Goal: Check status

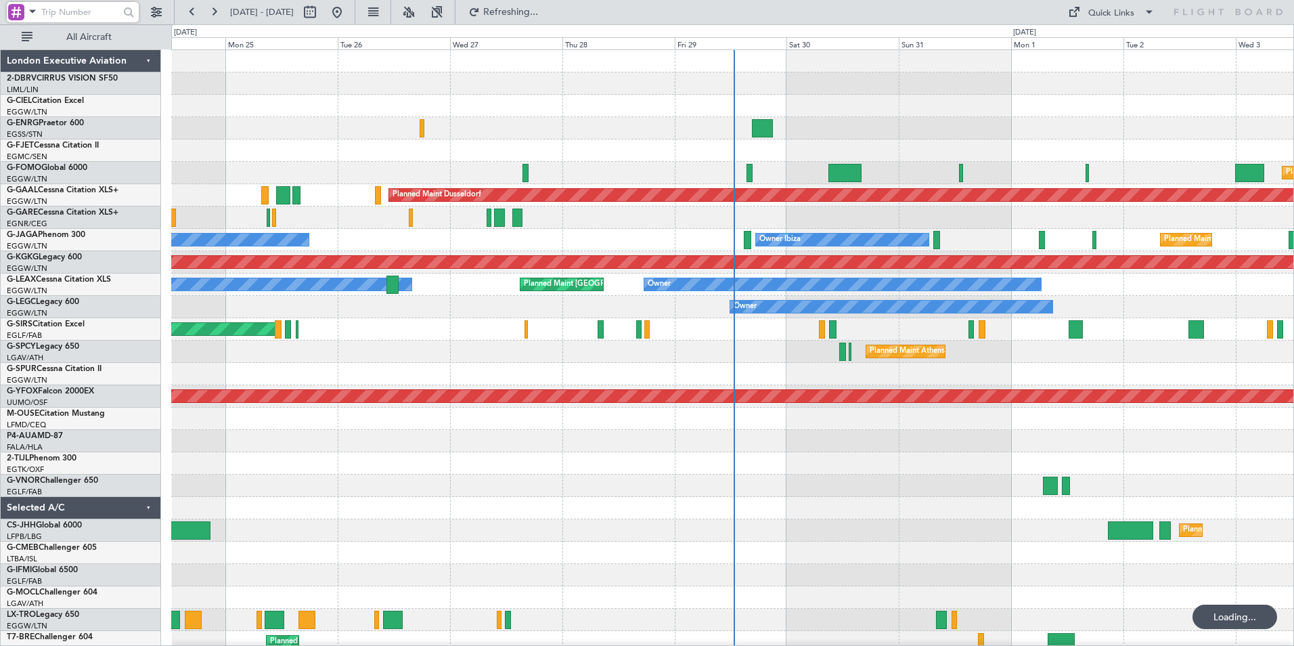
click at [57, 6] on input "text" at bounding box center [80, 12] width 78 height 20
click at [30, 14] on span at bounding box center [32, 11] width 16 height 17
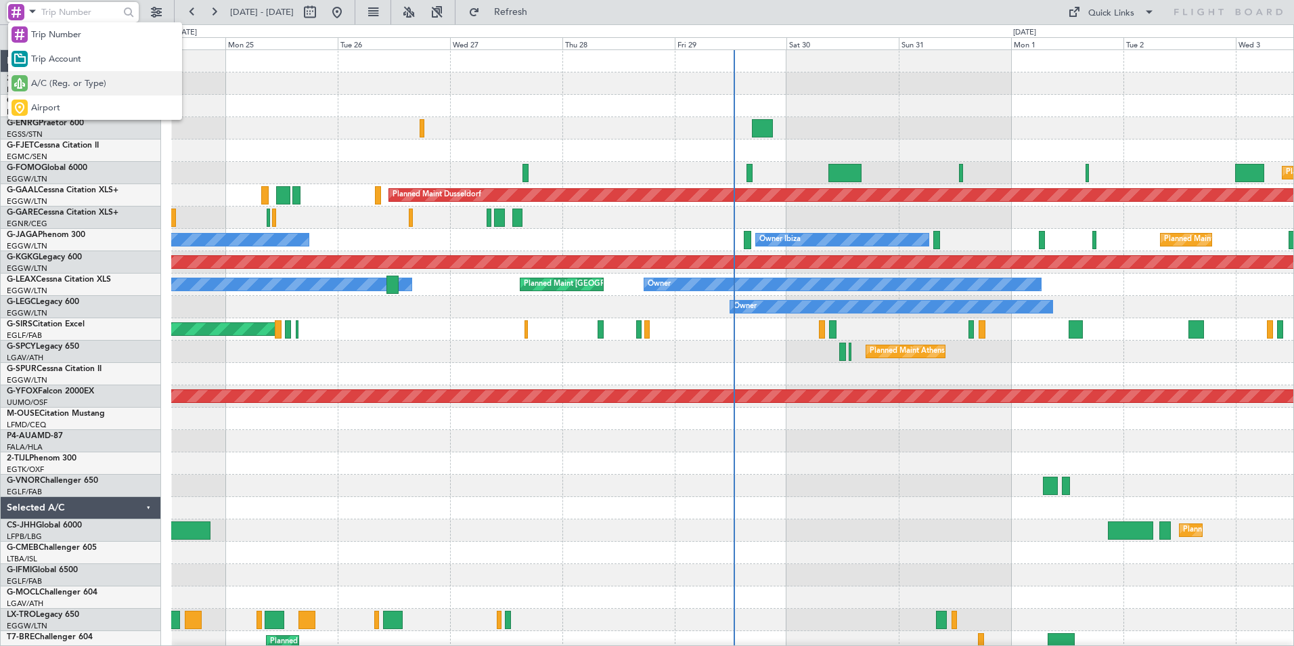
click at [44, 81] on span "A/C (Reg. or Type)" at bounding box center [68, 84] width 75 height 14
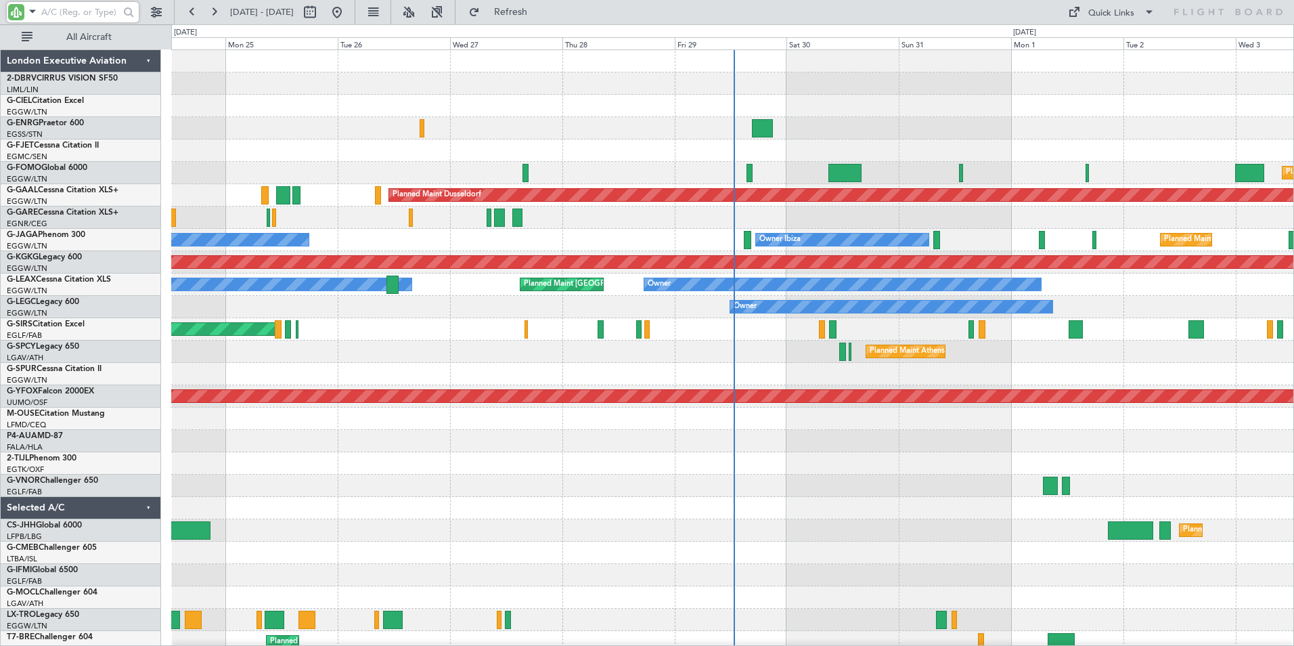
click at [56, 13] on input "text" at bounding box center [80, 12] width 78 height 20
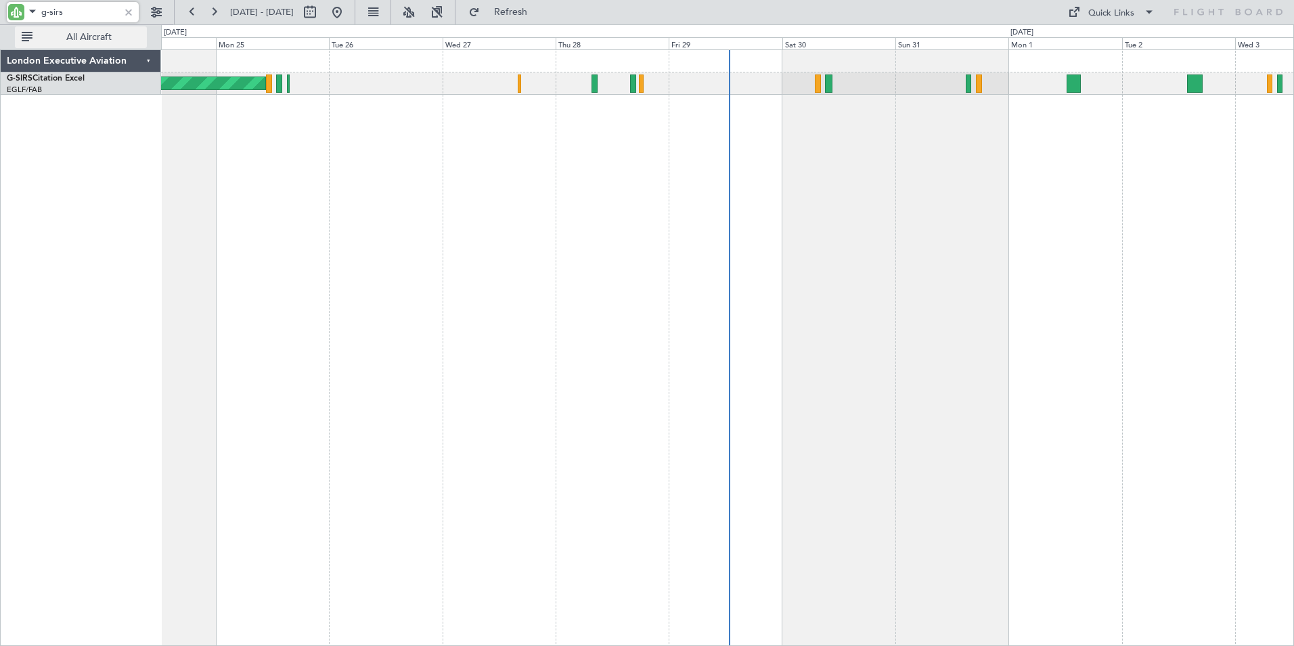
type input "g-sirs"
click at [515, 239] on div "Unplanned Maint Oxford ([GEOGRAPHIC_DATA]) Planned Maint [GEOGRAPHIC_DATA] ([GE…" at bounding box center [727, 347] width 1133 height 596
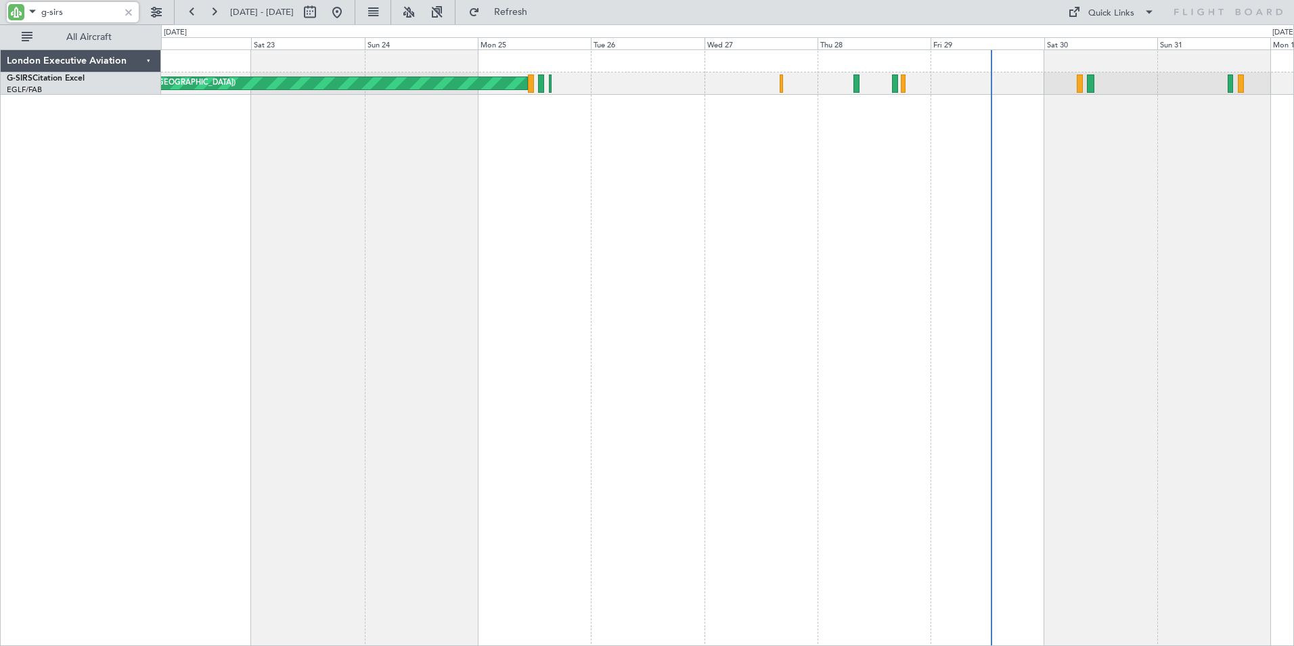
click at [705, 171] on div "Unplanned Maint Oxford ([GEOGRAPHIC_DATA])" at bounding box center [727, 347] width 1133 height 596
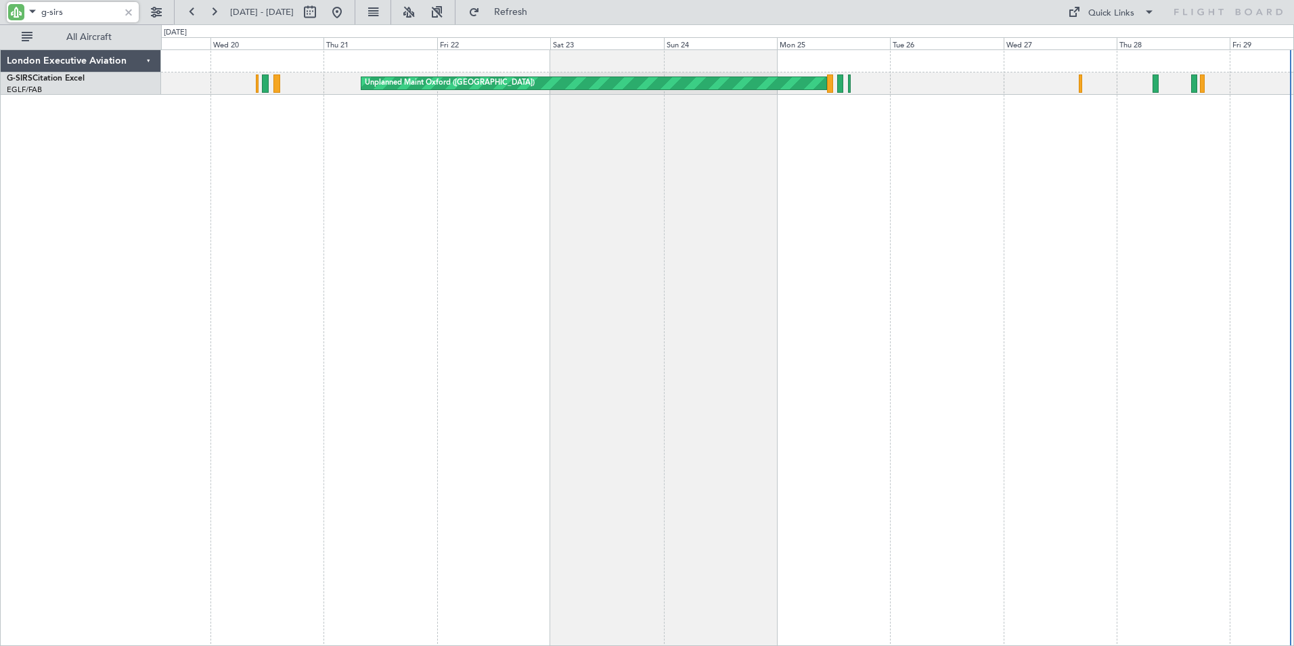
click at [1032, 230] on div "Unplanned Maint Oxford ([GEOGRAPHIC_DATA])" at bounding box center [727, 347] width 1133 height 596
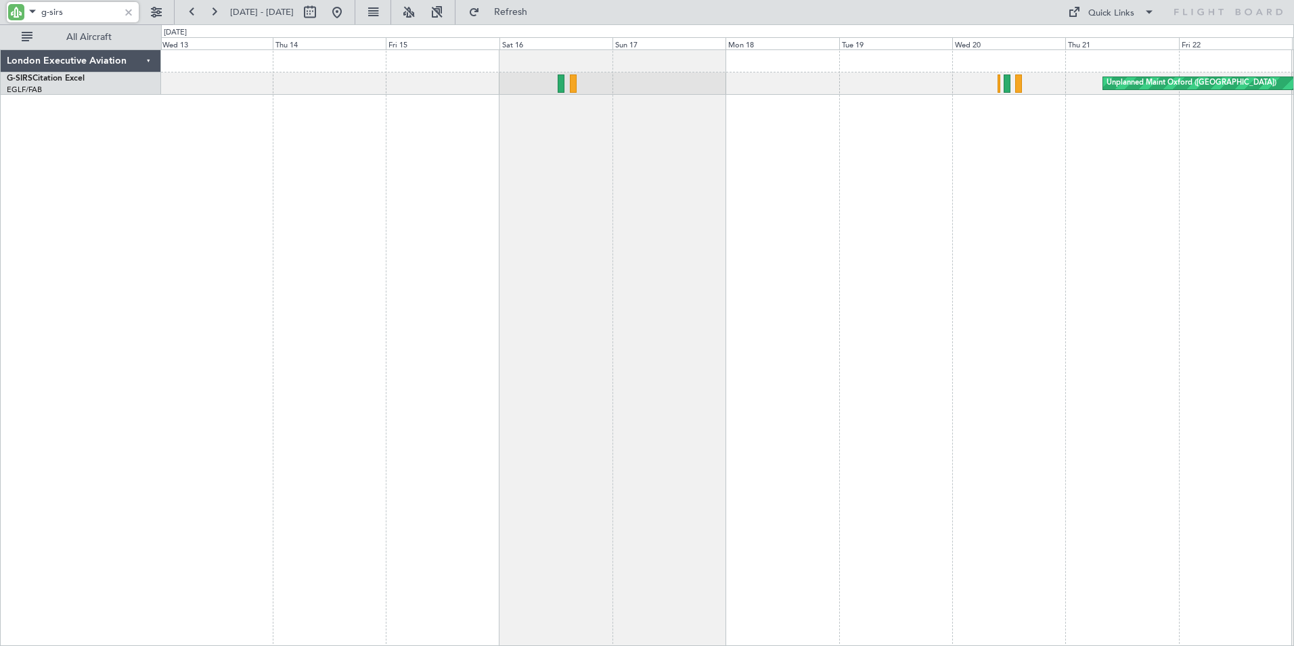
click at [852, 210] on div "Unplanned Maint Oxford ([GEOGRAPHIC_DATA])" at bounding box center [727, 347] width 1133 height 596
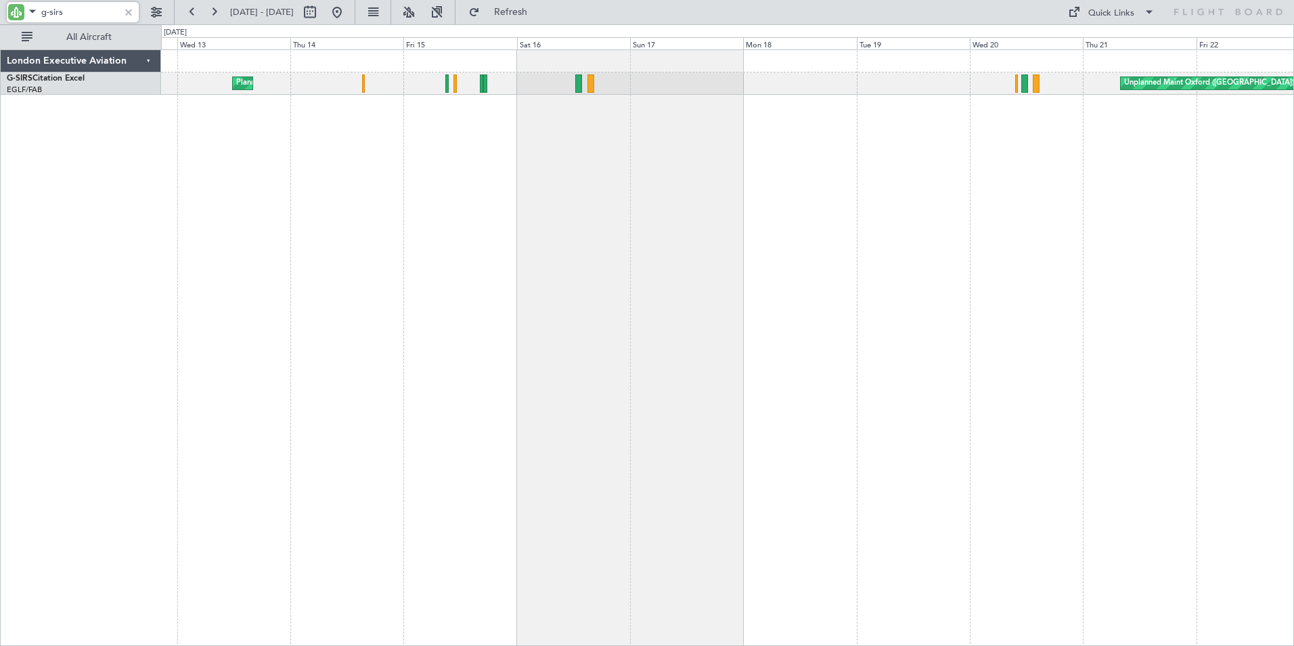
click at [481, 135] on div "Unplanned Maint Oxford ([GEOGRAPHIC_DATA]) Planned Maint [GEOGRAPHIC_DATA] ([GE…" at bounding box center [727, 347] width 1133 height 596
drag, startPoint x: 71, startPoint y: 14, endPoint x: 9, endPoint y: 5, distance: 62.9
click at [9, 5] on div "g-sirs" at bounding box center [73, 12] width 132 height 20
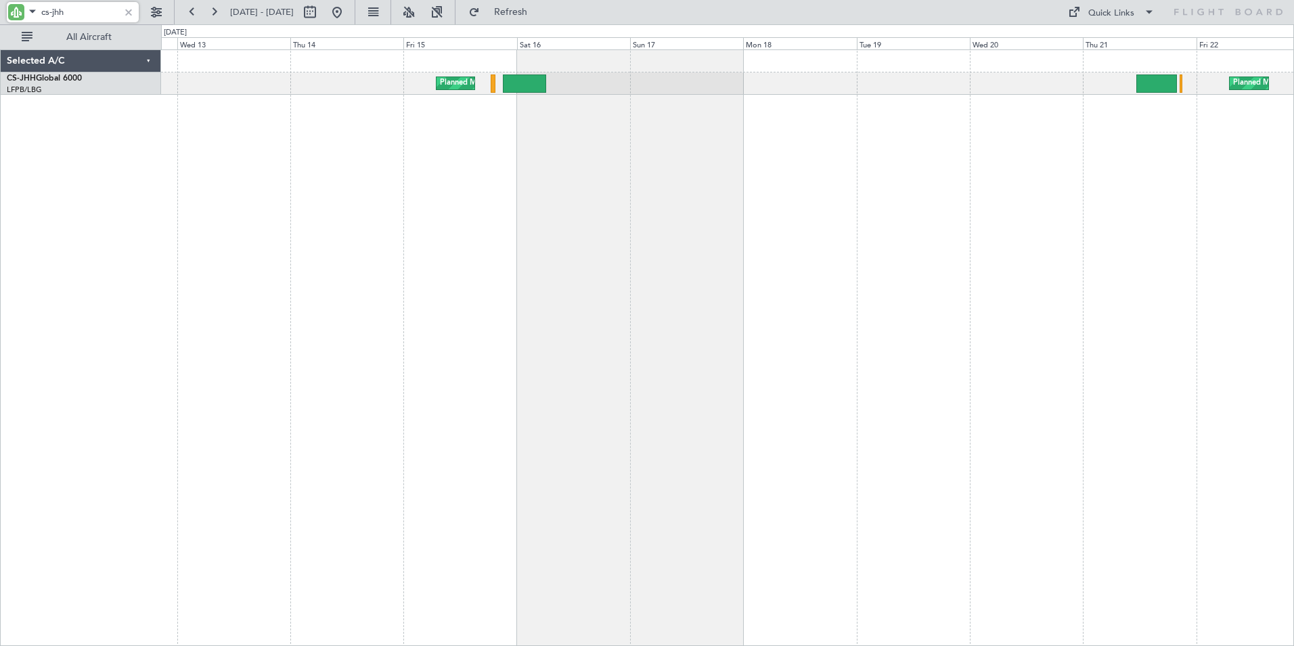
type input "cs-jhh"
click at [194, 9] on button at bounding box center [192, 12] width 22 height 22
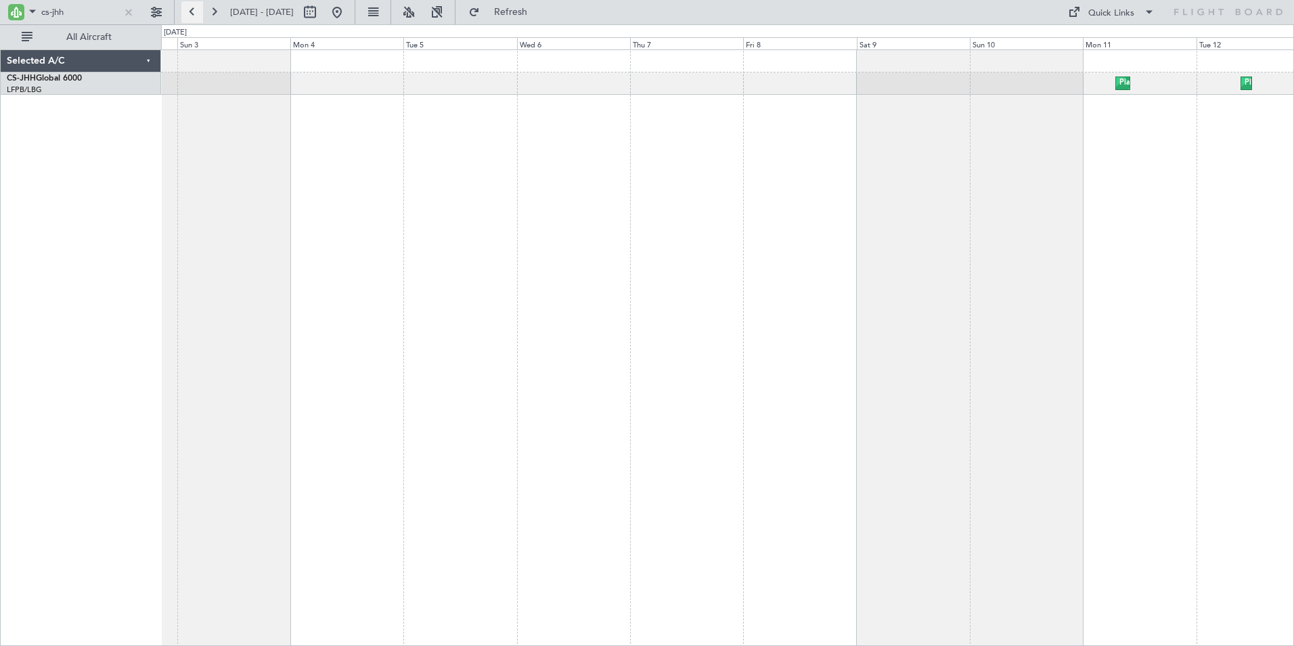
click at [194, 9] on button at bounding box center [192, 12] width 22 height 22
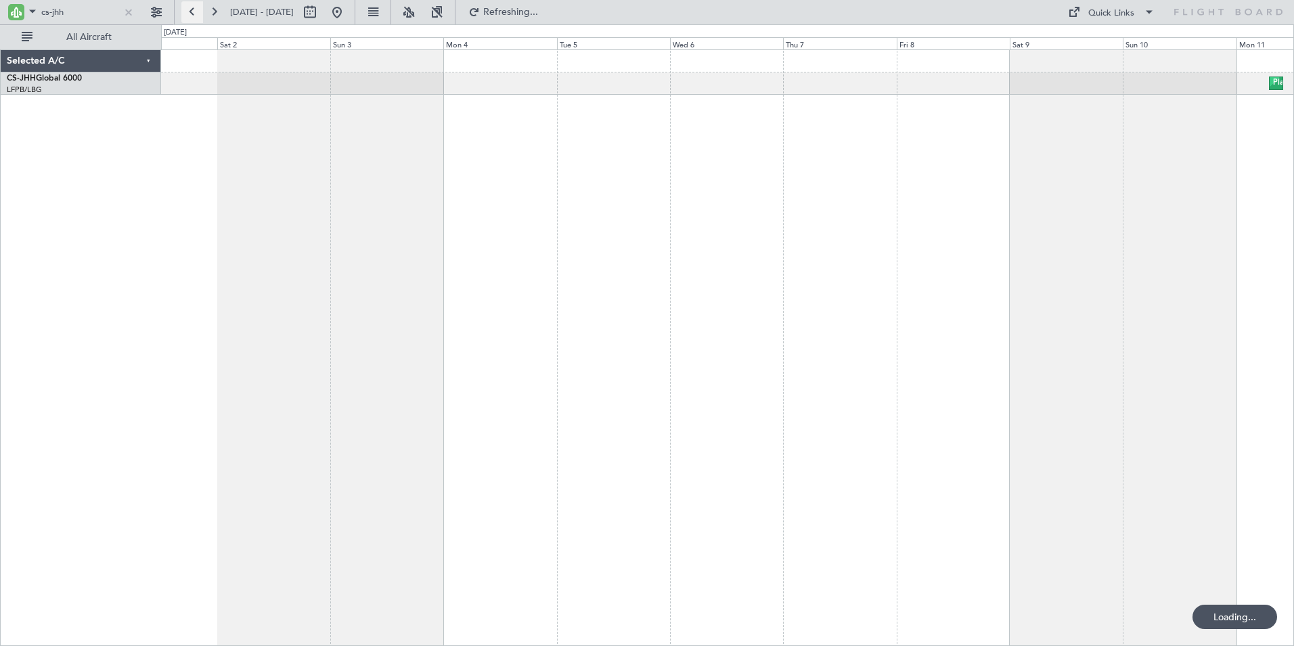
click at [194, 9] on button at bounding box center [192, 12] width 22 height 22
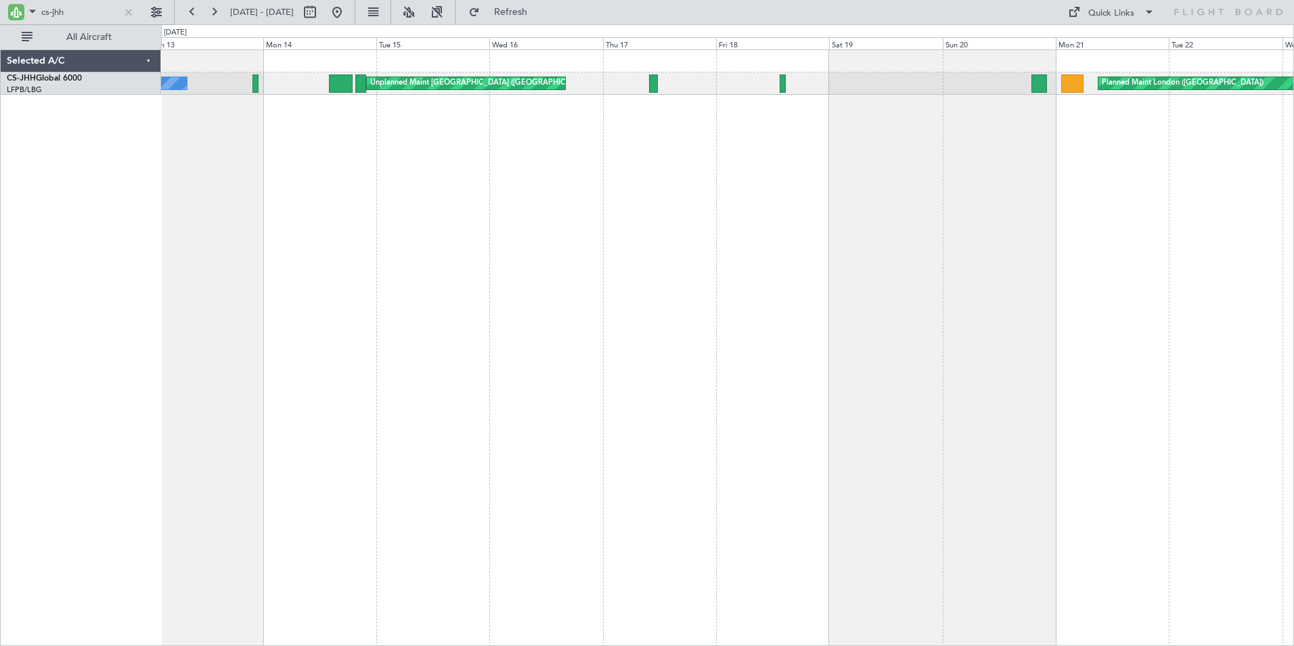
click at [403, 171] on div "Planned Maint London ([GEOGRAPHIC_DATA]) Unplanned Maint [GEOGRAPHIC_DATA] ([GE…" at bounding box center [727, 347] width 1133 height 596
